Goal: Information Seeking & Learning: Find specific fact

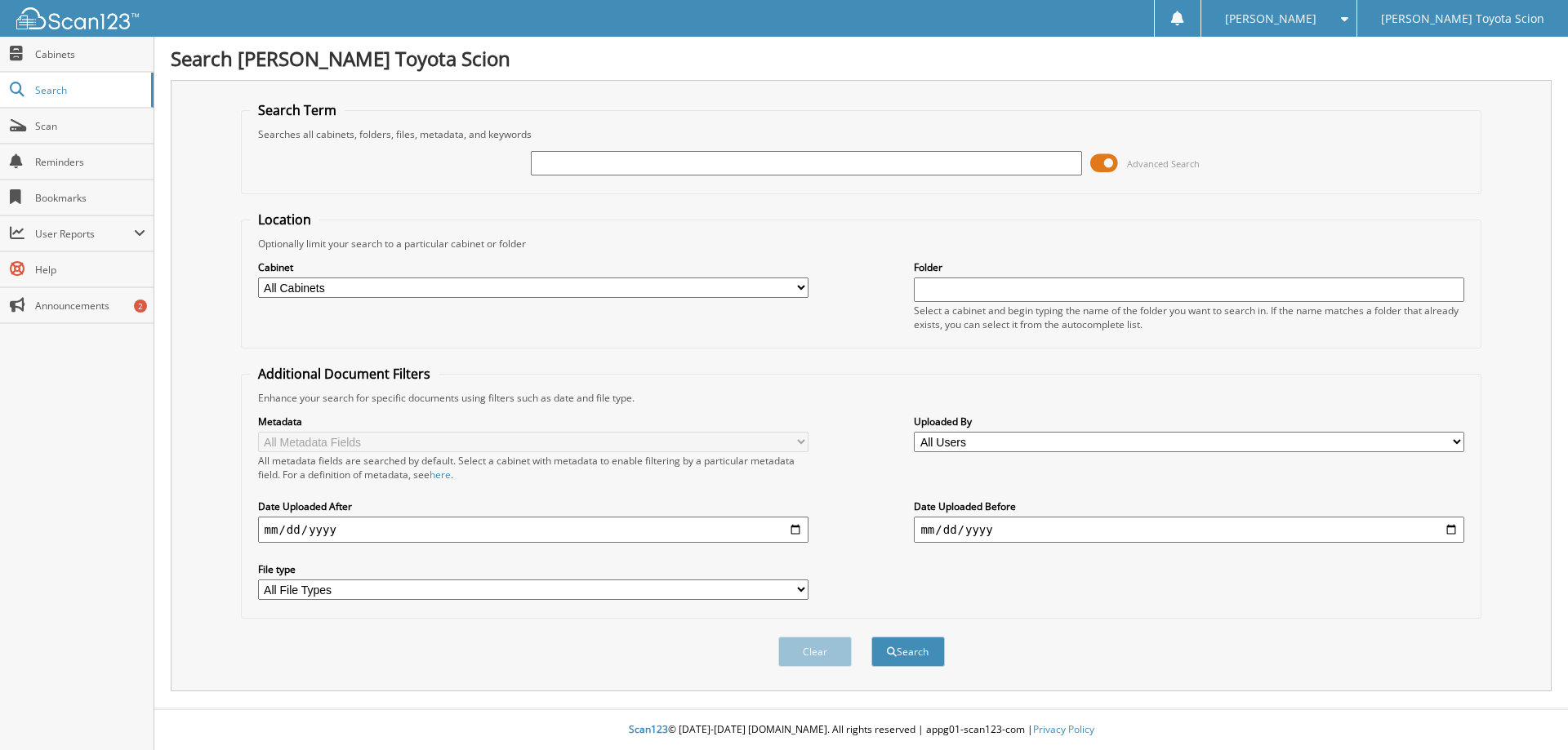
click at [885, 154] on input "text" at bounding box center [806, 163] width 550 height 24
type input "809177"
click at [872, 637] on button "Search" at bounding box center [908, 652] width 73 height 30
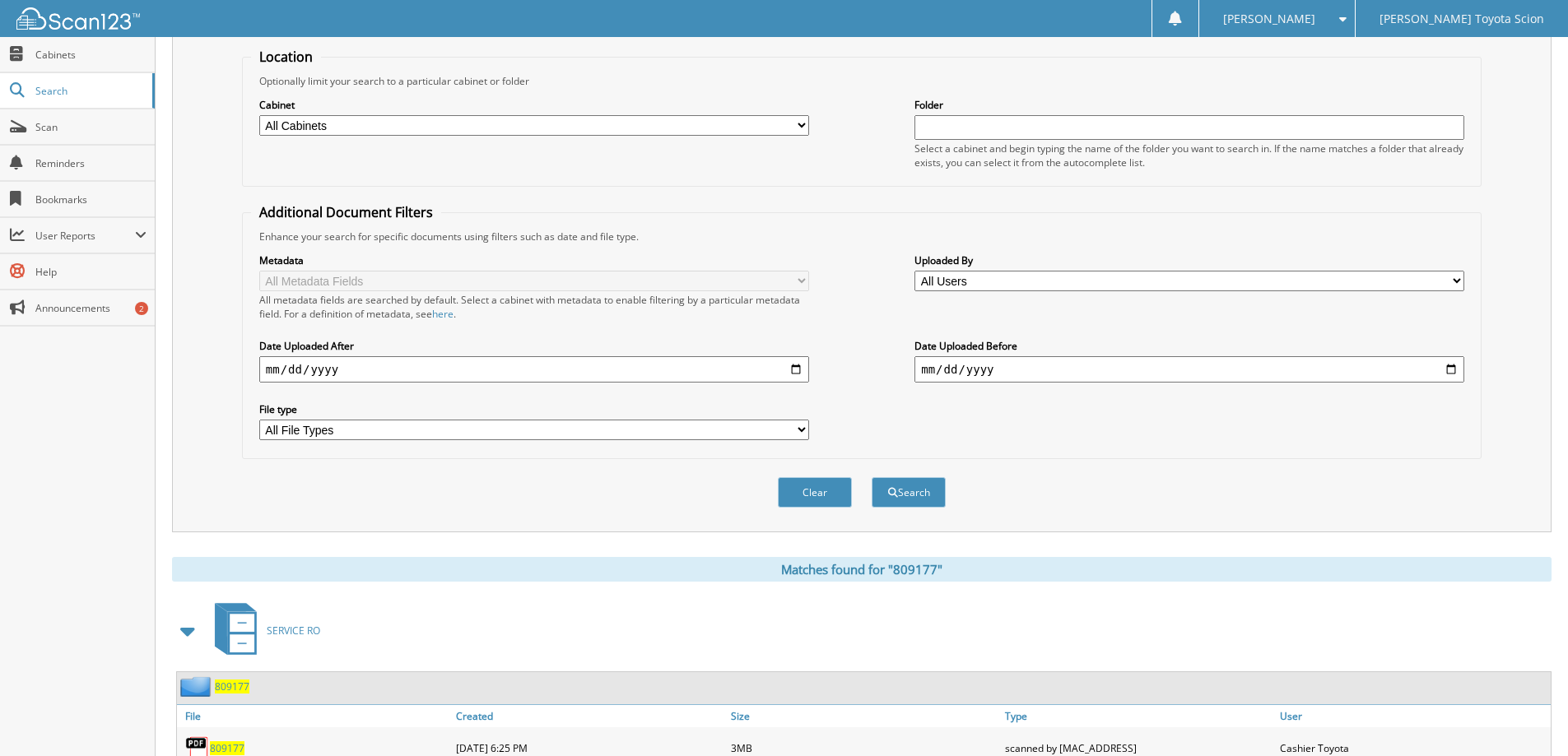
scroll to position [228, 0]
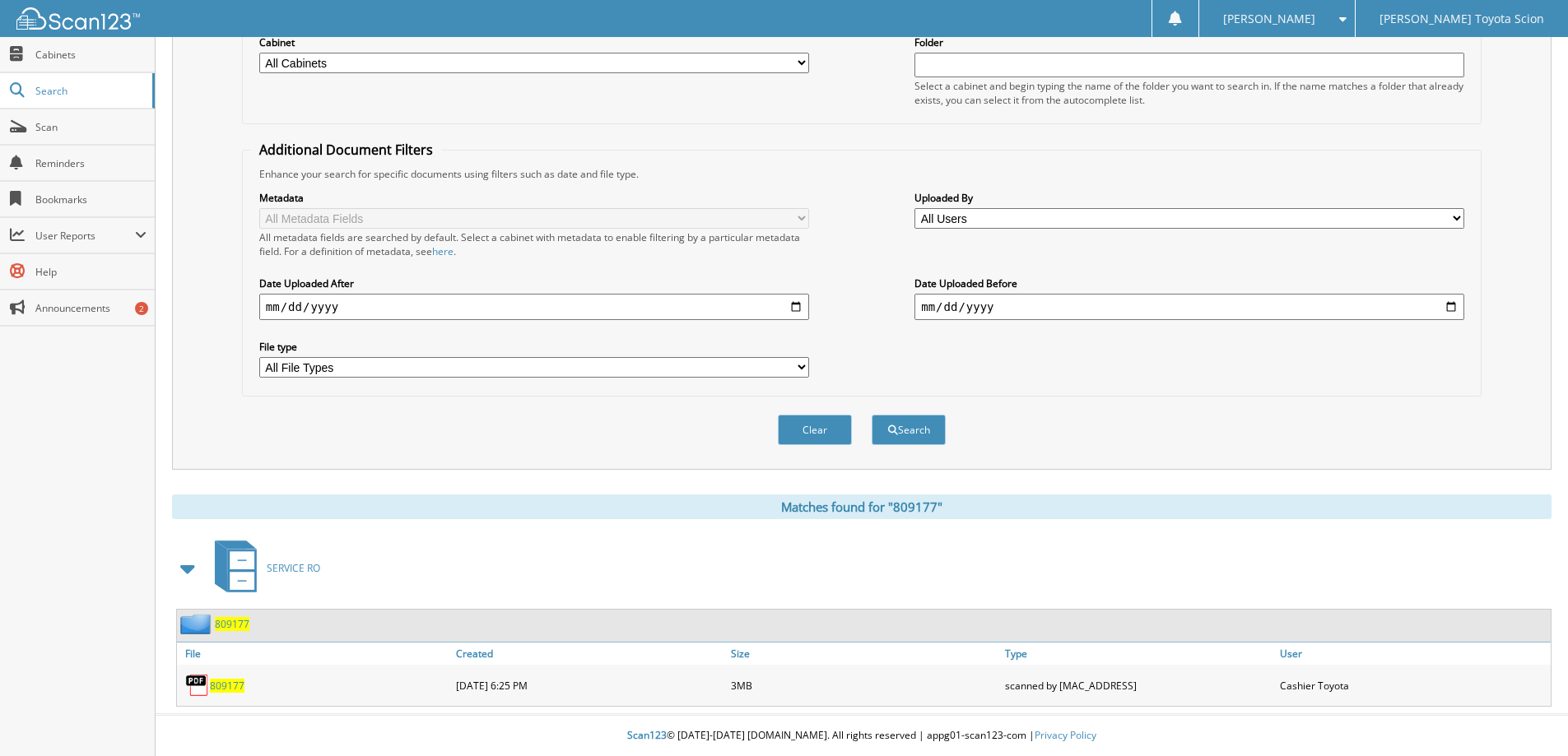
click at [235, 621] on span "809177" at bounding box center [232, 624] width 34 height 14
